Goal: Navigation & Orientation: Go to known website

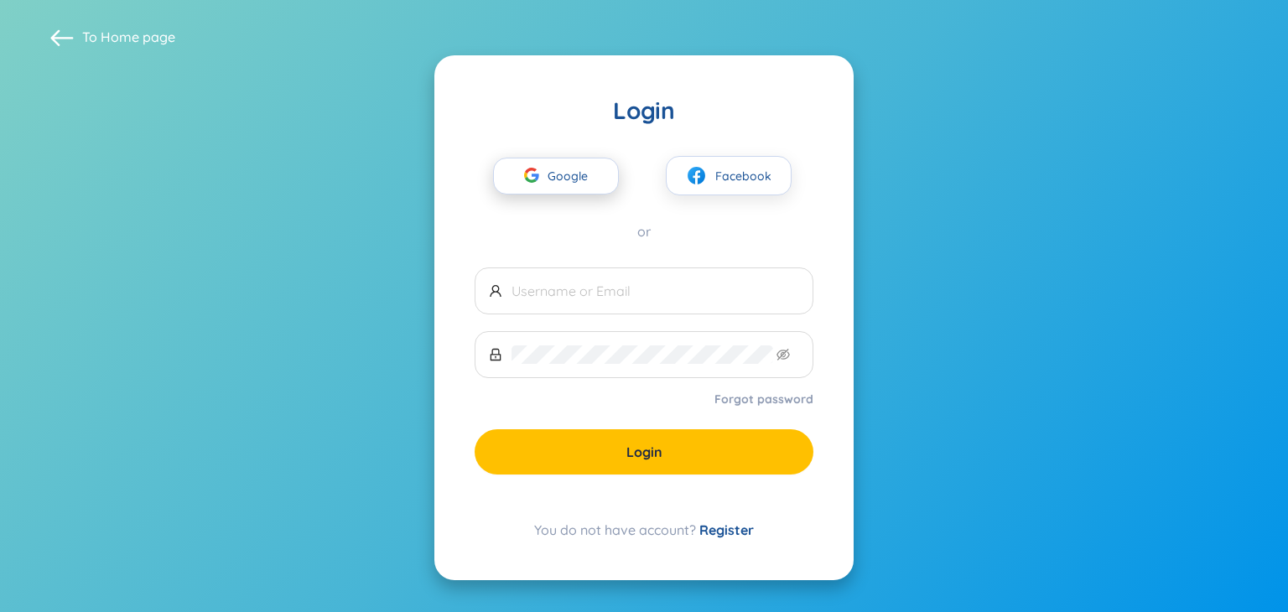
click at [557, 175] on span "Google" at bounding box center [571, 175] width 49 height 35
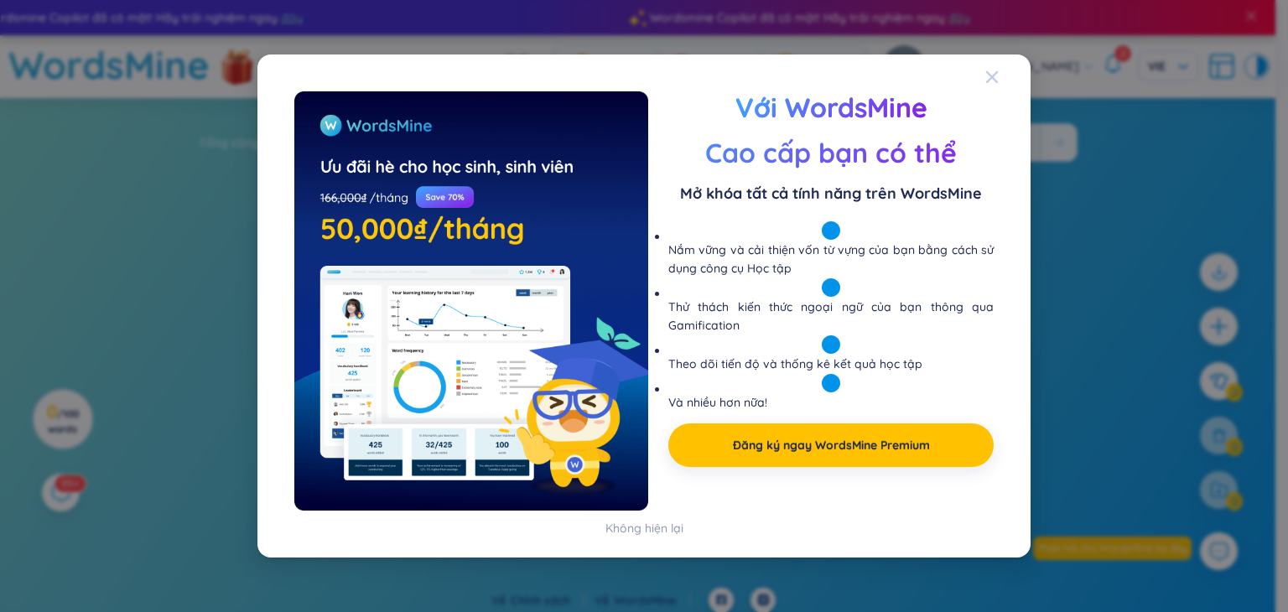
click at [999, 69] on span "Close" at bounding box center [1007, 76] width 45 height 45
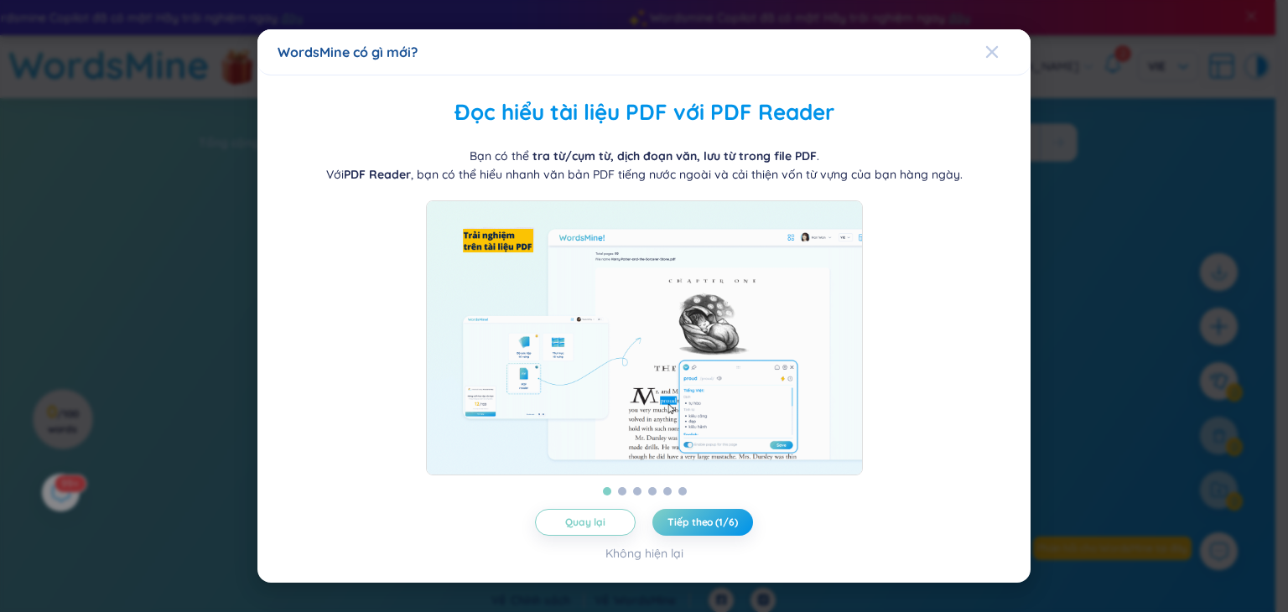
click at [996, 46] on icon "Close" at bounding box center [992, 52] width 12 height 12
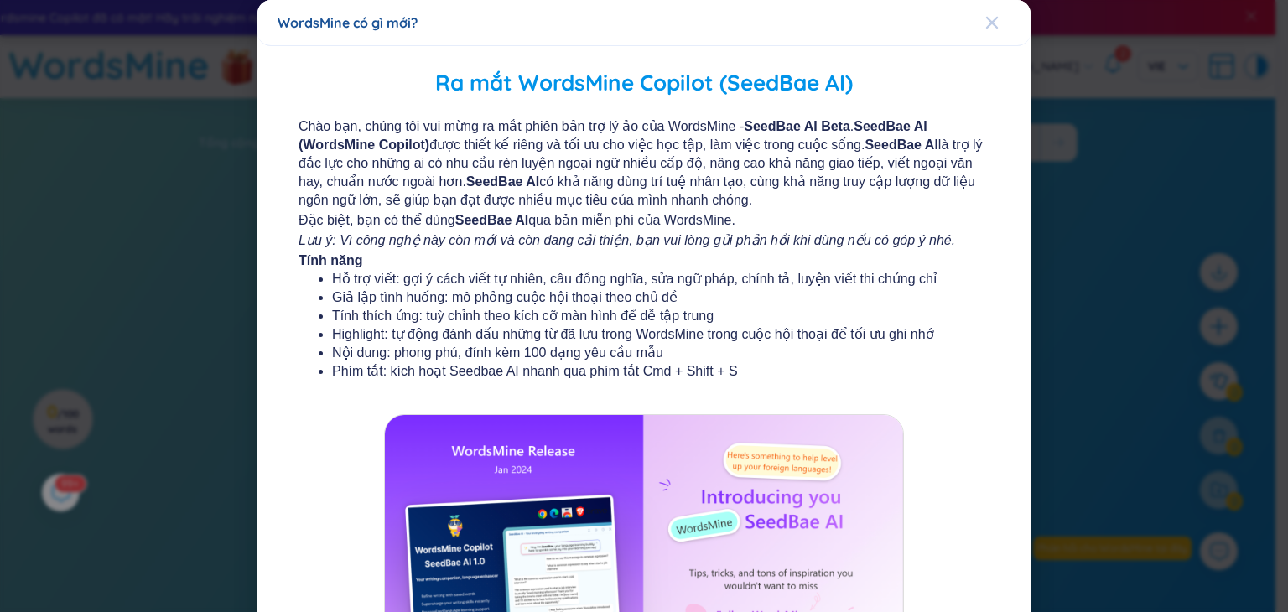
click at [991, 24] on span "Close" at bounding box center [1007, 22] width 45 height 45
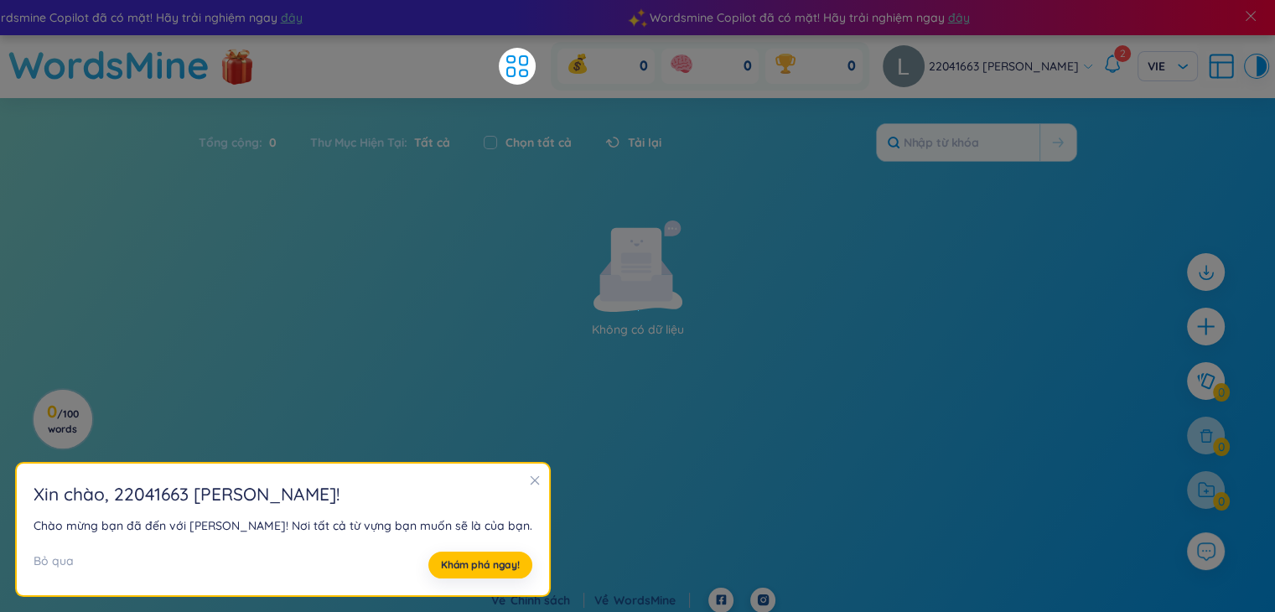
click at [484, 476] on section "Xin chào , 22041663 LÊ PHƯƠNG LINH ! Chào mừng bạn đã đến với WordsMine! Nơi tấ…" at bounding box center [283, 530] width 532 height 132
click at [502, 480] on section "Xin chào , 22041663 LÊ PHƯƠNG LINH ! Chào mừng bạn đã đến với WordsMine! Nơi tấ…" at bounding box center [283, 530] width 532 height 132
click at [529, 480] on icon "close" at bounding box center [535, 480] width 12 height 12
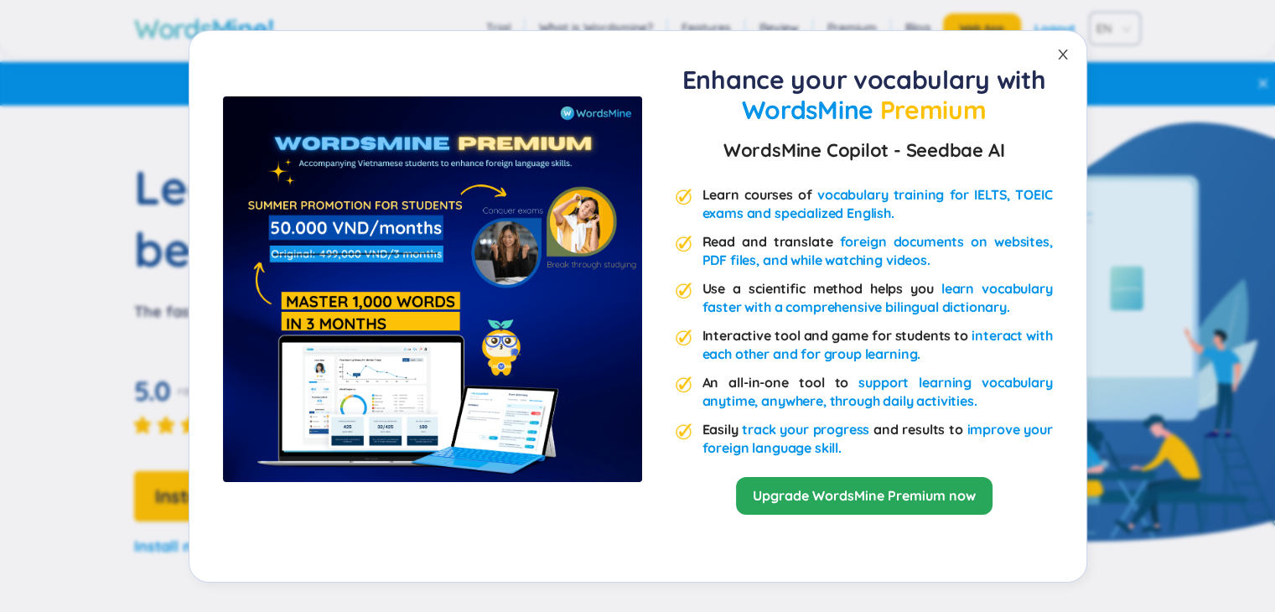
click at [1067, 61] on span "Close" at bounding box center [1062, 54] width 47 height 47
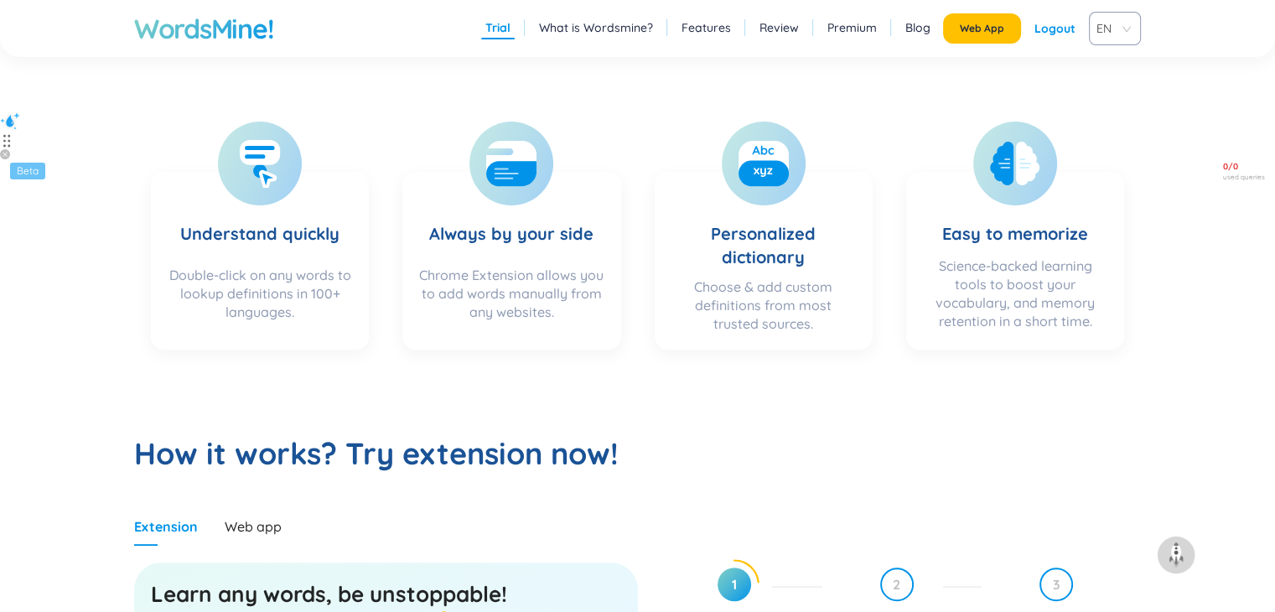
scroll to position [498, 0]
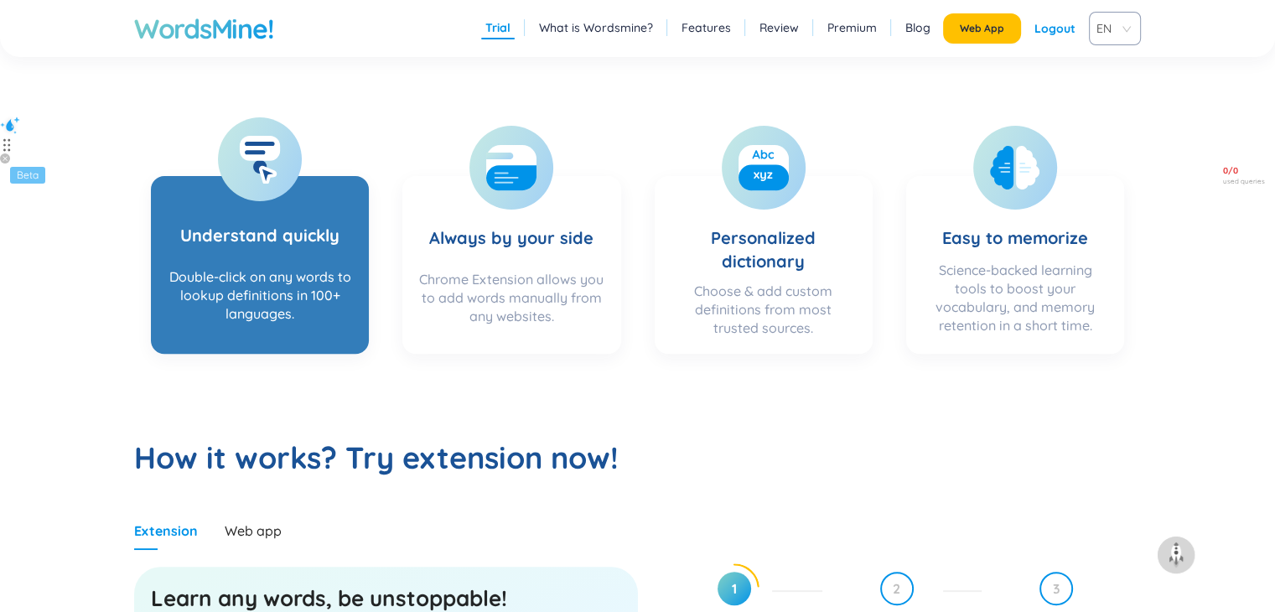
click at [266, 269] on div "Double-click on any words to lookup definitions in 100+ languages." at bounding box center [260, 300] width 184 height 67
